Goal: Book appointment/travel/reservation

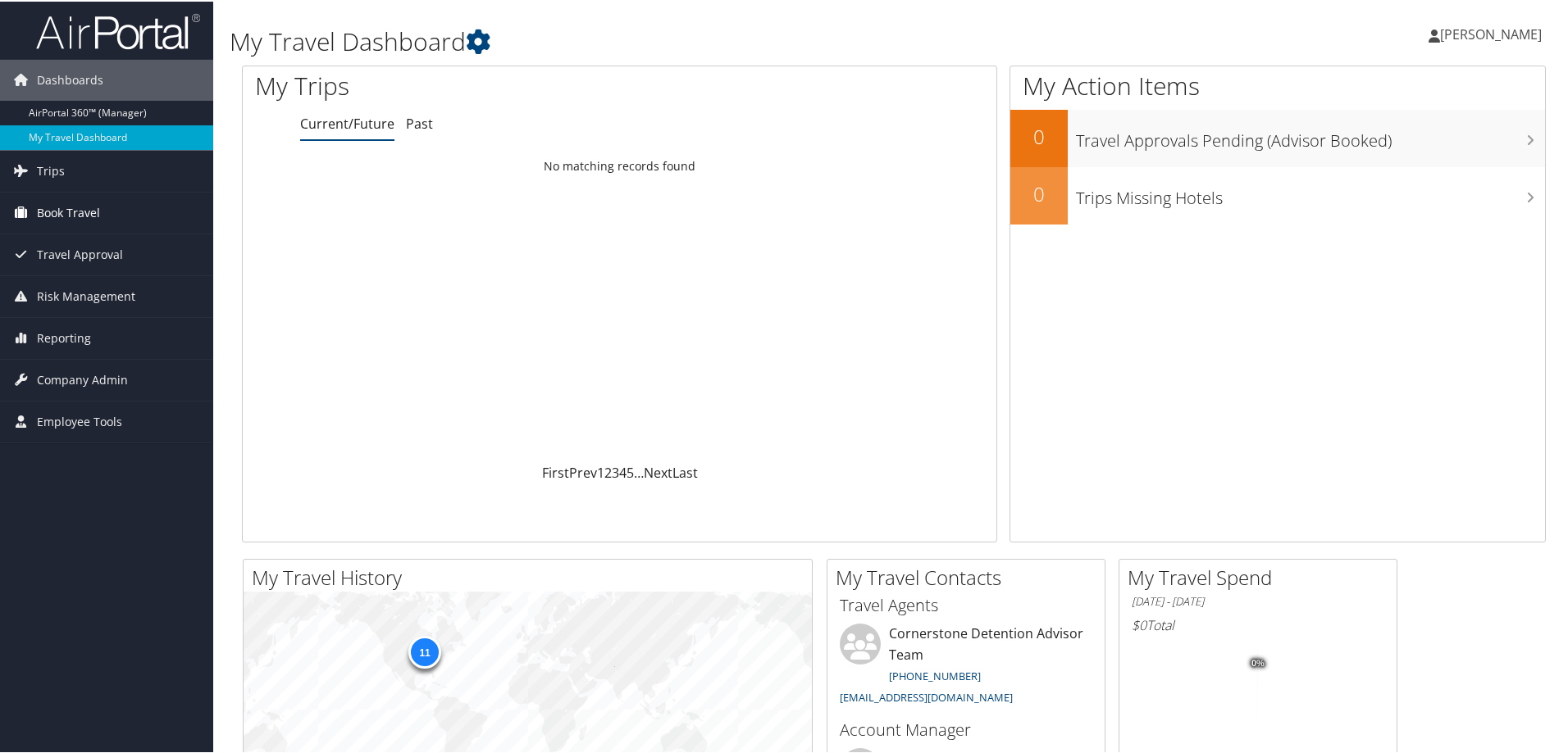
click at [74, 206] on span "Book Travel" at bounding box center [68, 211] width 63 height 41
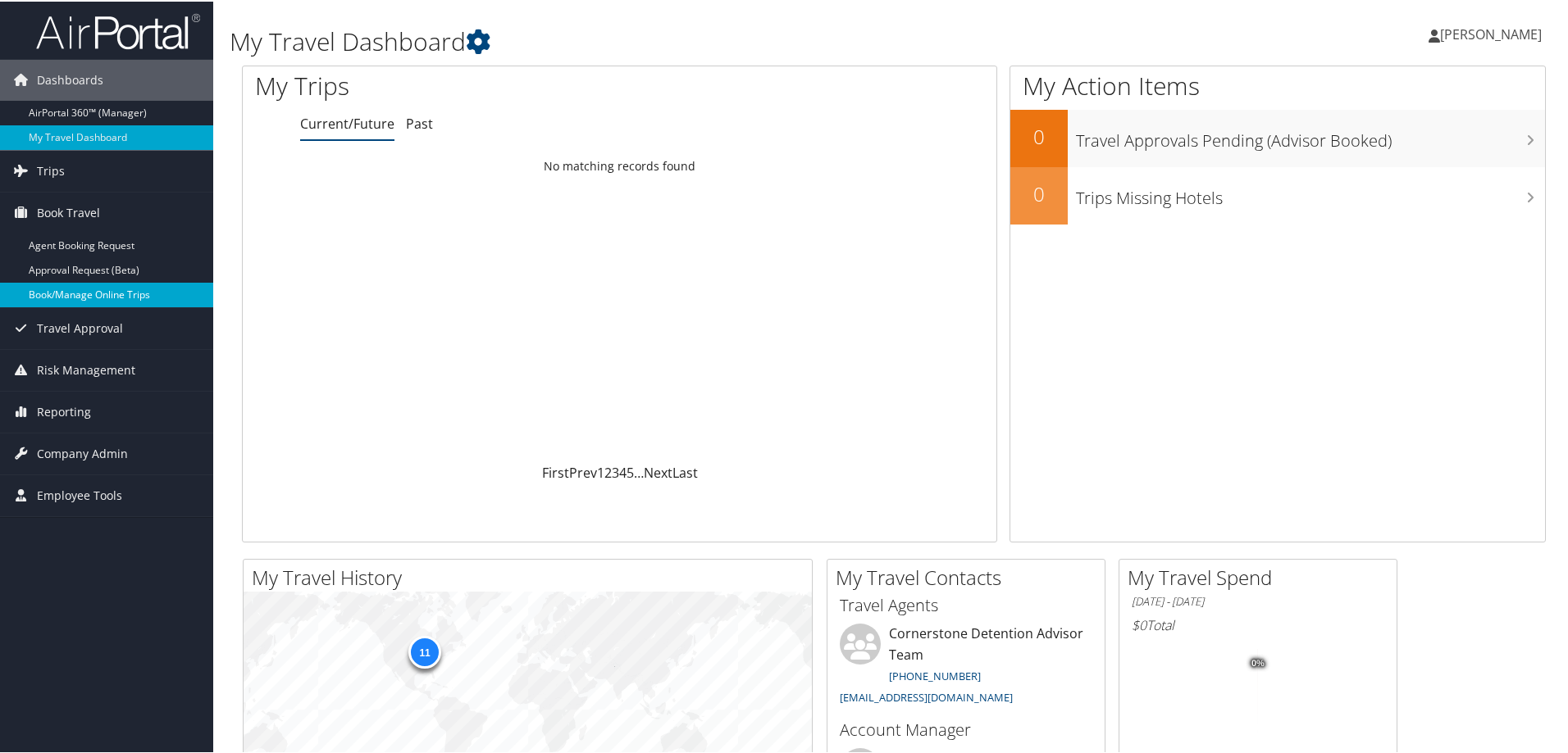
click at [92, 295] on link "Book/Manage Online Trips" at bounding box center [107, 293] width 213 height 25
